Goal: Find specific page/section: Find specific page/section

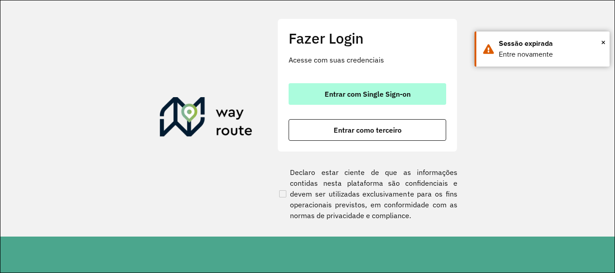
click at [319, 88] on button "Entrar com Single Sign-on" at bounding box center [368, 94] width 158 height 22
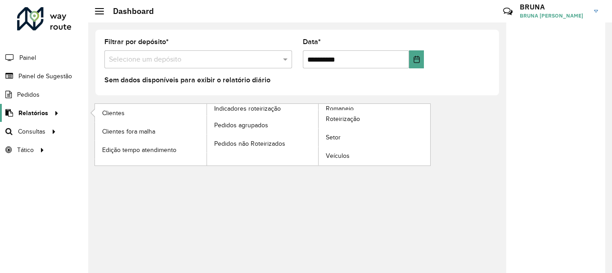
click at [18, 118] on link "Relatórios" at bounding box center [31, 113] width 62 height 18
